Goal: Information Seeking & Learning: Learn about a topic

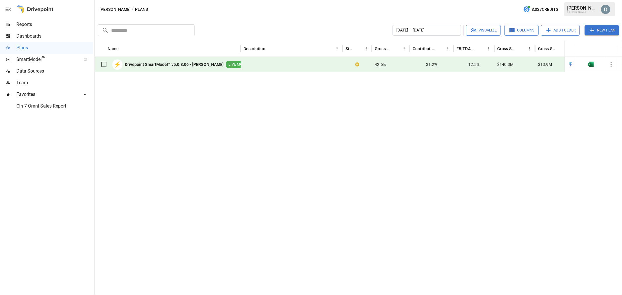
scroll to position [299, 0]
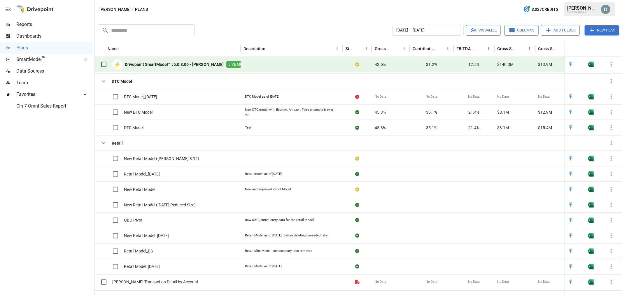
click at [594, 66] on button "button" at bounding box center [590, 64] width 19 height 9
click at [41, 27] on span "Reports" at bounding box center [54, 24] width 77 height 7
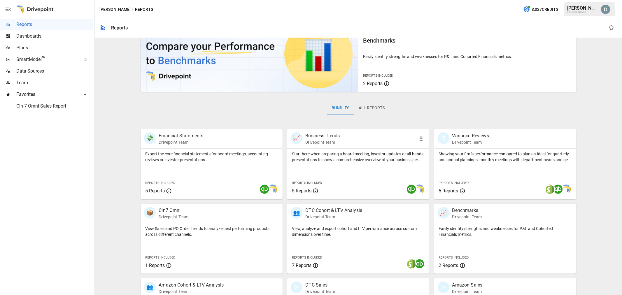
scroll to position [82, 0]
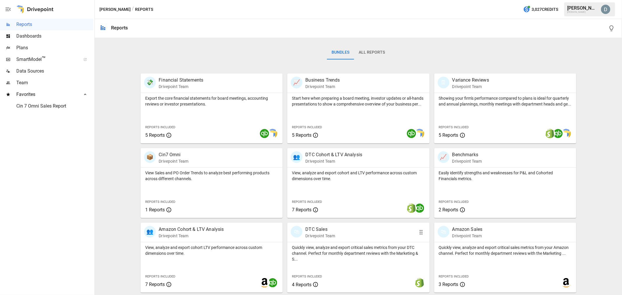
click at [319, 230] on p "DTC Sales" at bounding box center [320, 229] width 30 height 7
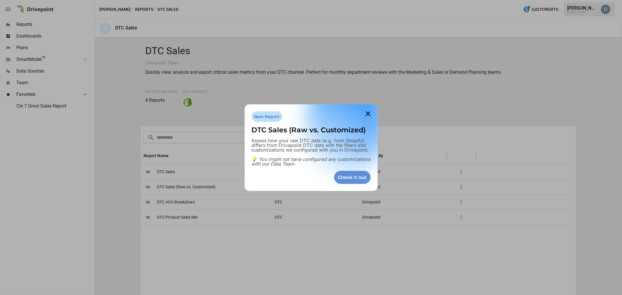
click at [356, 173] on div "Check it out" at bounding box center [352, 177] width 36 height 13
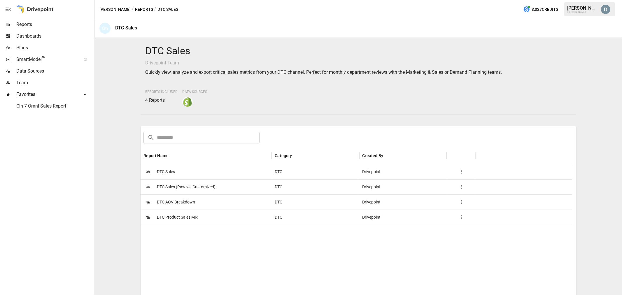
click at [211, 187] on span "DTC Sales (Raw vs. Customized)" at bounding box center [186, 187] width 59 height 15
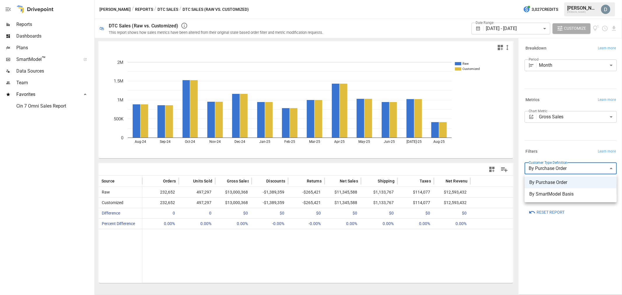
click at [563, 0] on body "Reports Dashboards Plans SmartModel ™ Data Sources Team Favorites Cin 7 Omni Sa…" at bounding box center [311, 0] width 622 height 0
click at [555, 144] on div at bounding box center [311, 147] width 622 height 295
click at [573, 0] on body "Reports Dashboards Plans SmartModel ™ Data Sources Team Favorites Cin 7 Omni Sa…" at bounding box center [311, 0] width 622 height 0
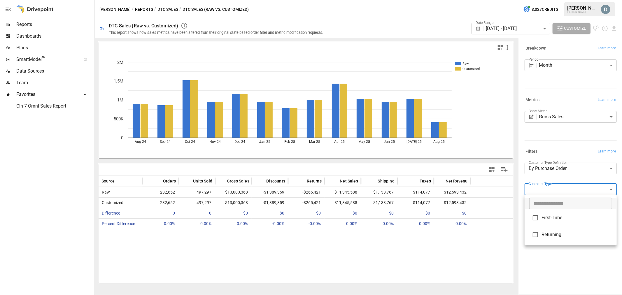
click at [537, 136] on div at bounding box center [311, 147] width 622 height 295
click at [157, 9] on button "DTC Sales" at bounding box center [167, 9] width 21 height 7
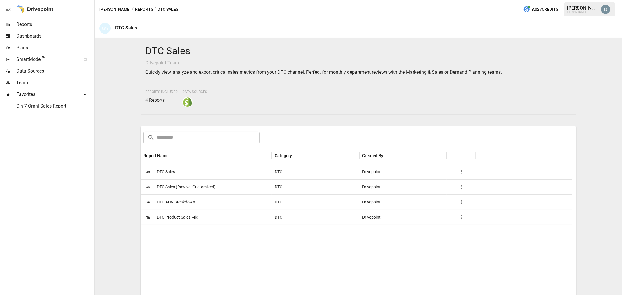
click at [215, 187] on span "DTC Sales (Raw vs. Customized)" at bounding box center [186, 187] width 59 height 15
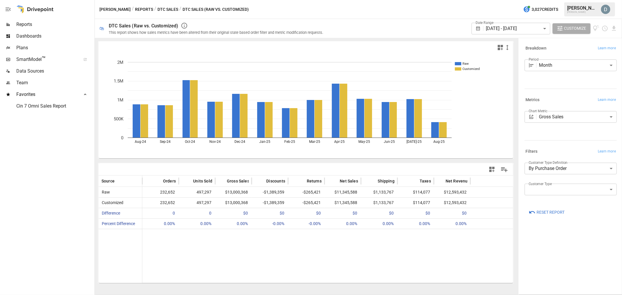
click at [26, 21] on span "Reports" at bounding box center [54, 24] width 77 height 7
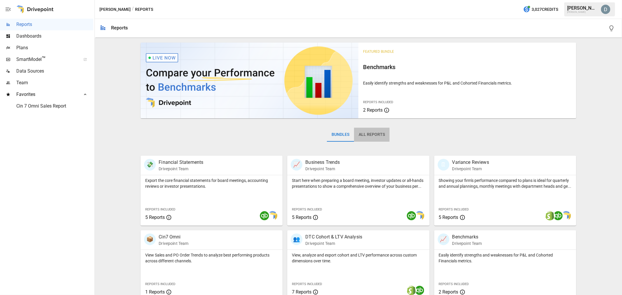
click at [361, 132] on button "All Reports" at bounding box center [372, 135] width 36 height 14
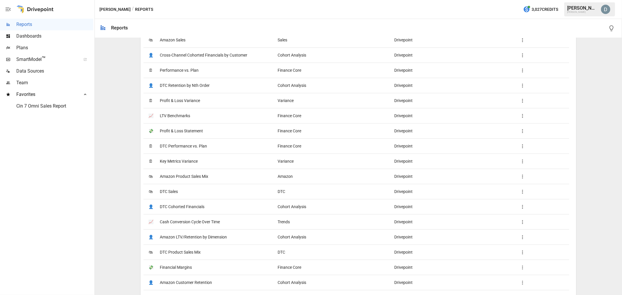
scroll to position [518, 0]
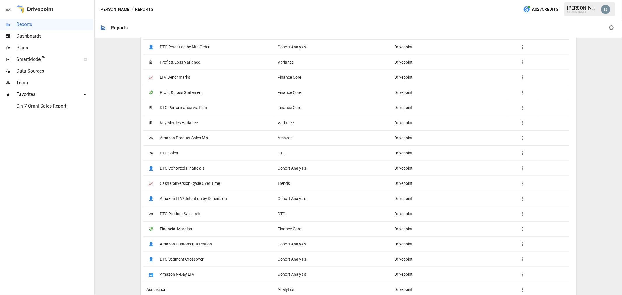
click at [171, 153] on span "DTC Sales" at bounding box center [169, 153] width 18 height 15
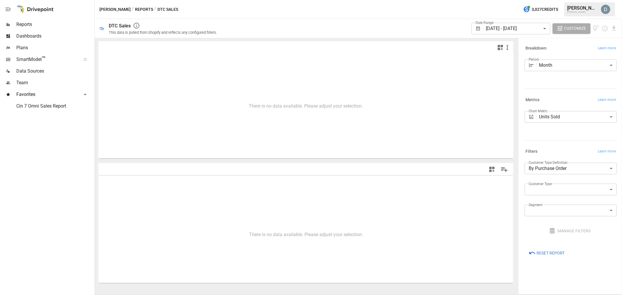
type input "**********"
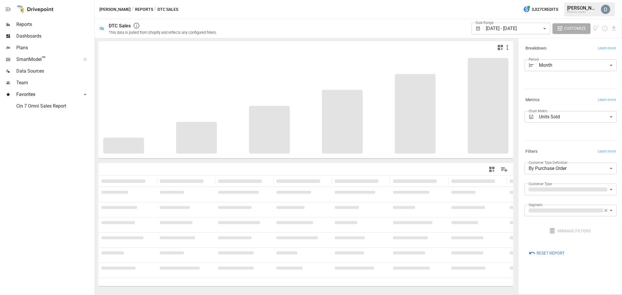
click at [135, 9] on button "Reports" at bounding box center [144, 9] width 18 height 7
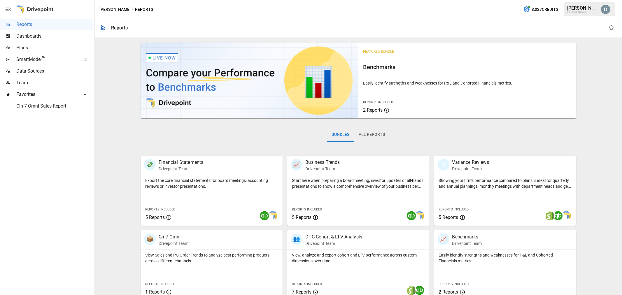
click at [370, 130] on button "All Reports" at bounding box center [372, 135] width 36 height 14
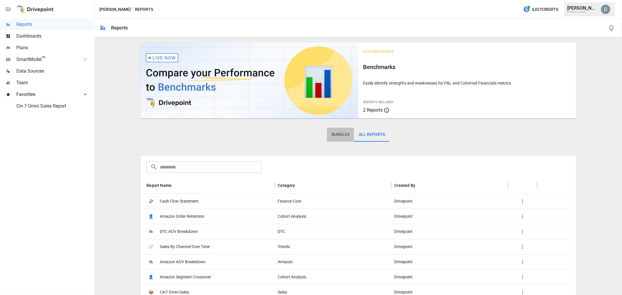
click at [339, 132] on button "Bundles" at bounding box center [340, 135] width 27 height 14
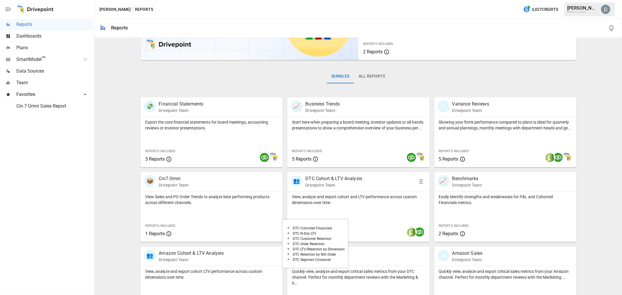
scroll to position [82, 0]
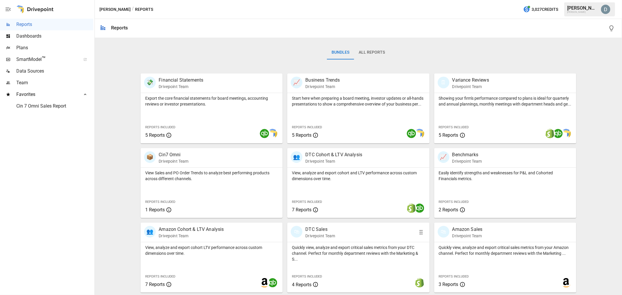
click at [314, 228] on p "DTC Sales" at bounding box center [320, 229] width 30 height 7
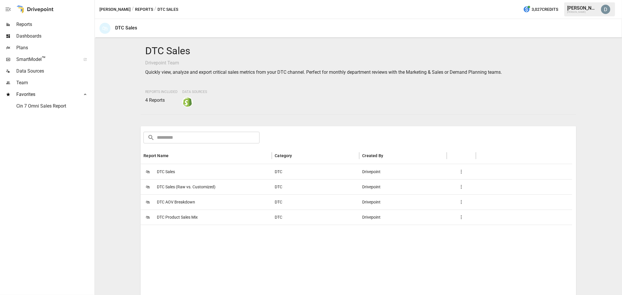
click at [180, 202] on span "DTC AOV Breakdown" at bounding box center [176, 202] width 38 height 15
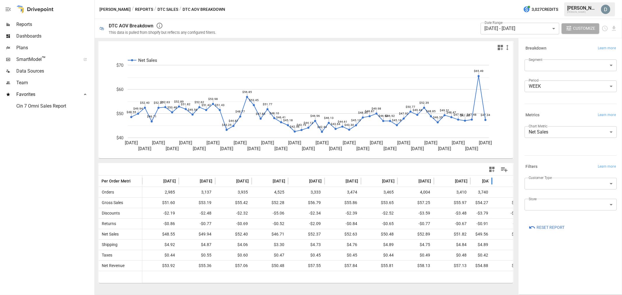
drag, startPoint x: 506, startPoint y: 180, endPoint x: 491, endPoint y: 181, distance: 14.9
click at [491, 181] on div at bounding box center [491, 180] width 3 height 11
drag, startPoint x: 512, startPoint y: 99, endPoint x: 508, endPoint y: 100, distance: 3.9
click at [508, 100] on icon "Net Sales [DATE] [DATE] [DATE] [DATE] [DATE] [DATE] [DATE] [DATE] [DATE] [DATE]…" at bounding box center [306, 105] width 415 height 105
drag, startPoint x: 357, startPoint y: 277, endPoint x: 206, endPoint y: 284, distance: 151.4
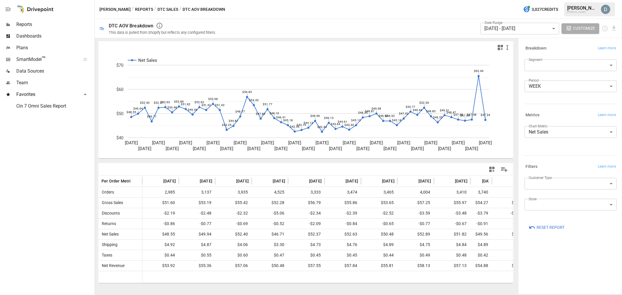
click at [270, 283] on div "Net Sales [DATE] [DATE] [DATE] [DATE] [DATE] [DATE] [DATE] [DATE] [DATE] [DATE]…" at bounding box center [306, 166] width 422 height 257
click at [507, 169] on icon "Manage Columns" at bounding box center [504, 169] width 7 height 5
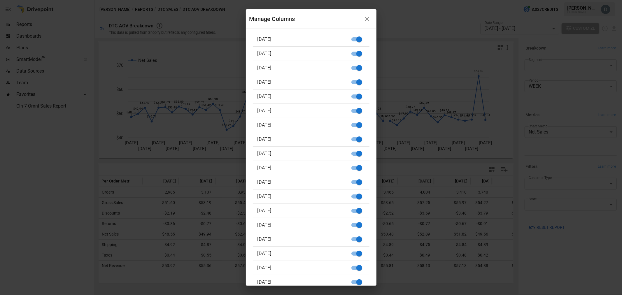
scroll to position [529, 0]
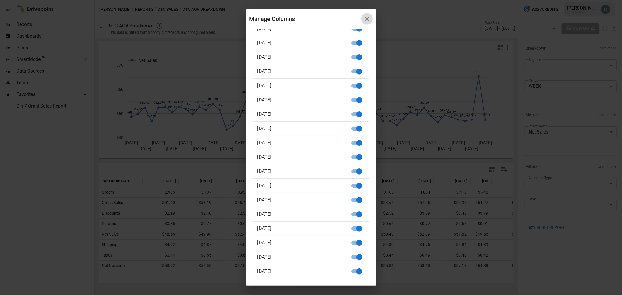
click at [369, 18] on icon "button" at bounding box center [367, 19] width 4 height 4
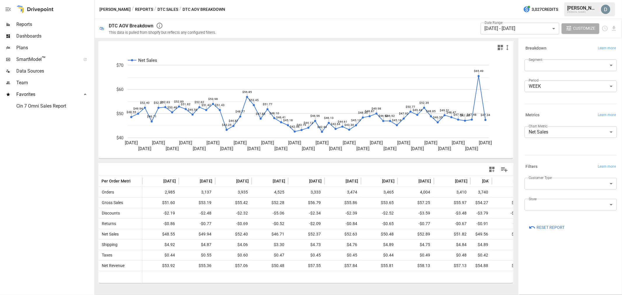
click at [550, 0] on body "Reports Dashboards Plans SmartModel ™ Data Sources Team Favorites Cin 7 Omni Sa…" at bounding box center [311, 0] width 622 height 0
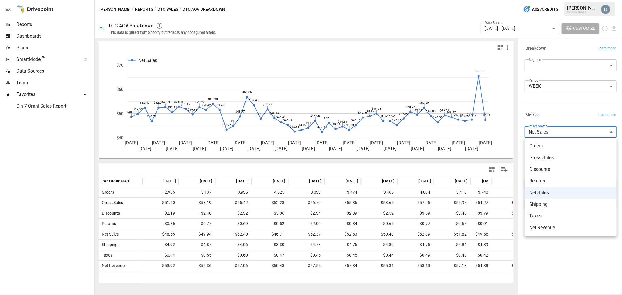
click at [542, 148] on span "Orders" at bounding box center [570, 146] width 83 height 7
type input "******"
